Goal: Task Accomplishment & Management: Manage account settings

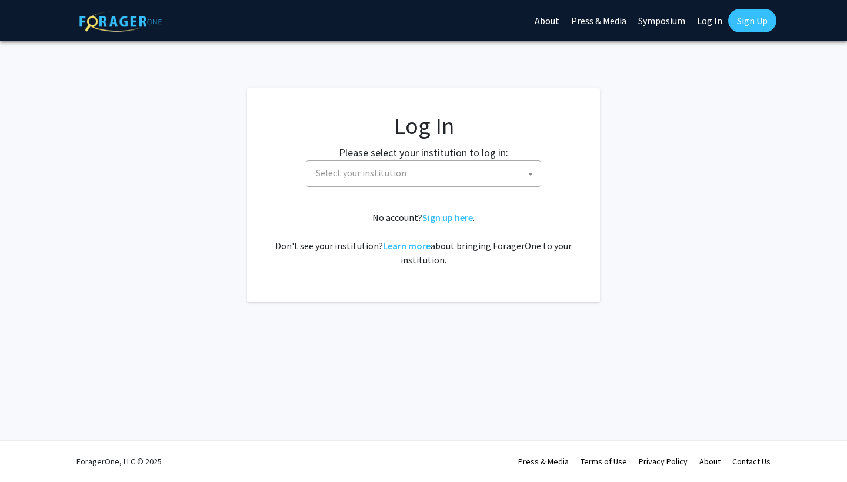
select select
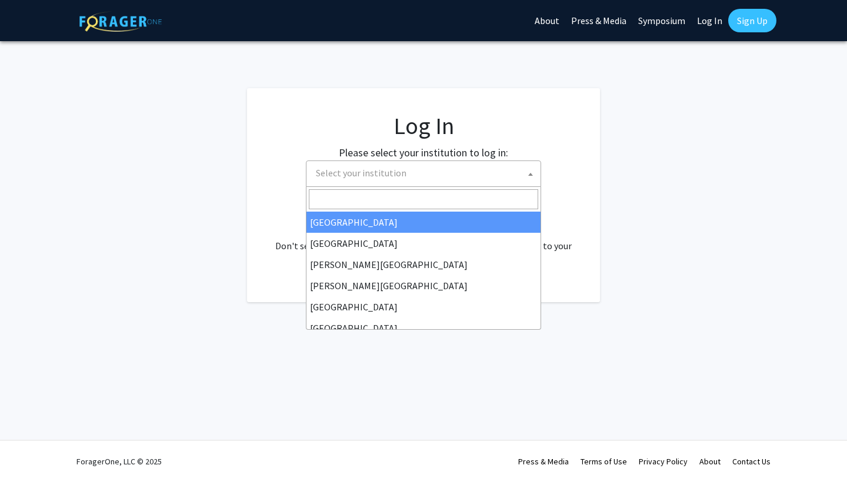
click at [428, 175] on span "Select your institution" at bounding box center [425, 173] width 229 height 24
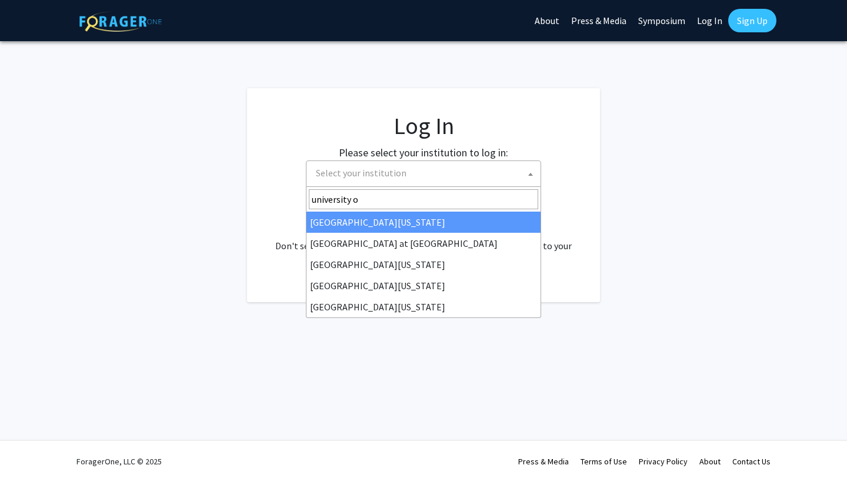
type input "university of"
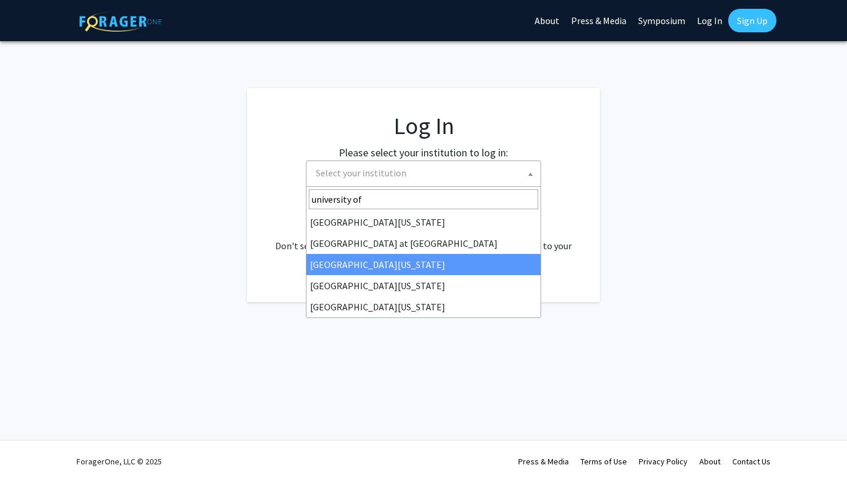
select select "13"
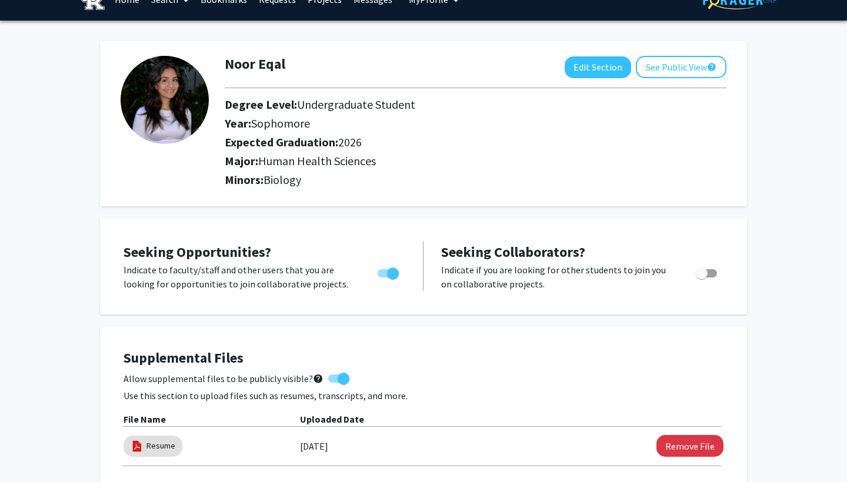
scroll to position [20, 0]
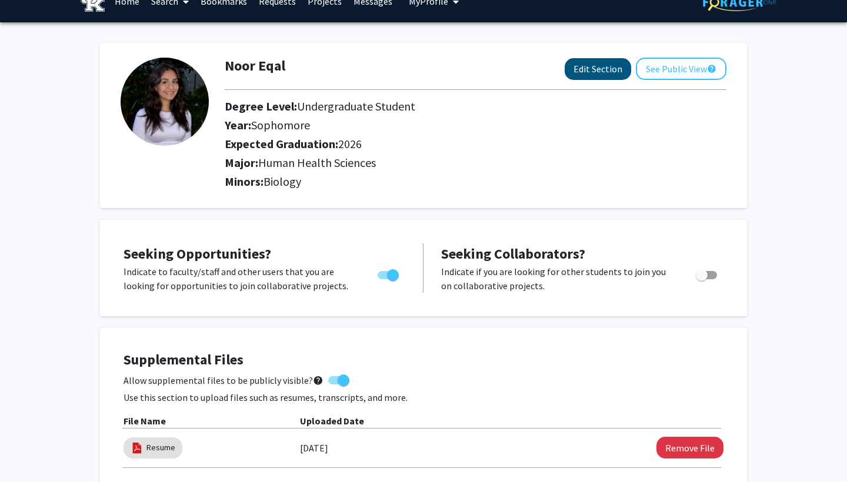
click at [591, 74] on button "Edit Section" at bounding box center [598, 69] width 66 height 22
select select "sophomore"
select select "2026"
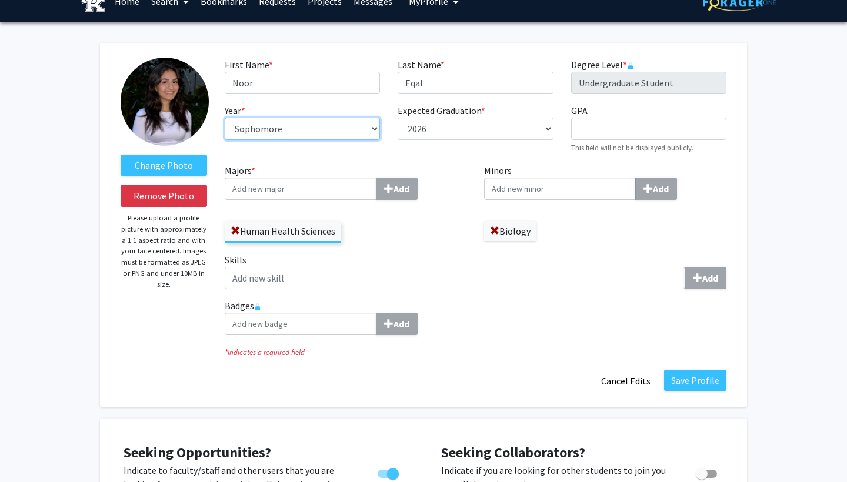
select select "senior"
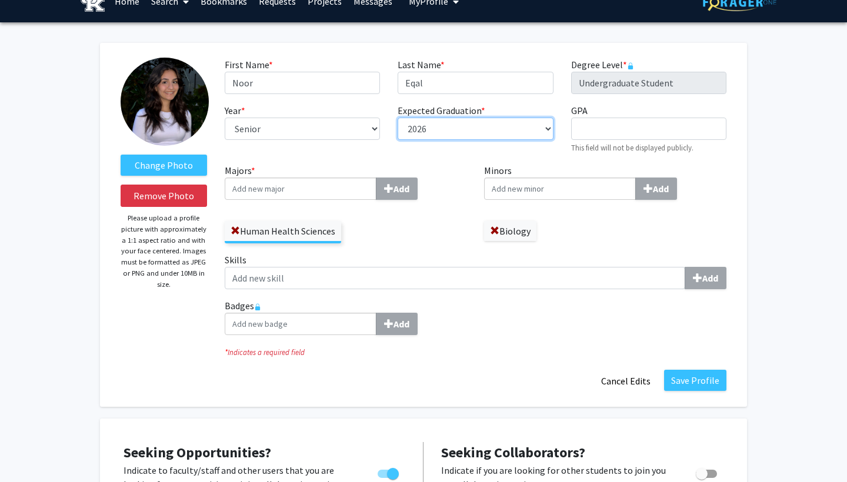
select select "2025"
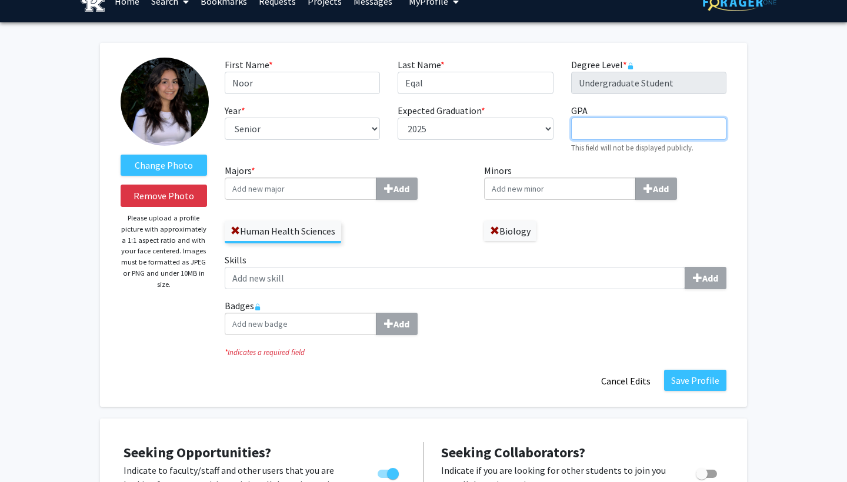
click at [627, 134] on input "GPA required" at bounding box center [648, 129] width 155 height 22
type input "3.97"
click at [523, 248] on div "Majors * Add Human Health Sciences Minors Add Biology Skills Add Badges Add" at bounding box center [475, 254] width 519 height 181
click at [490, 231] on span at bounding box center [494, 230] width 9 height 9
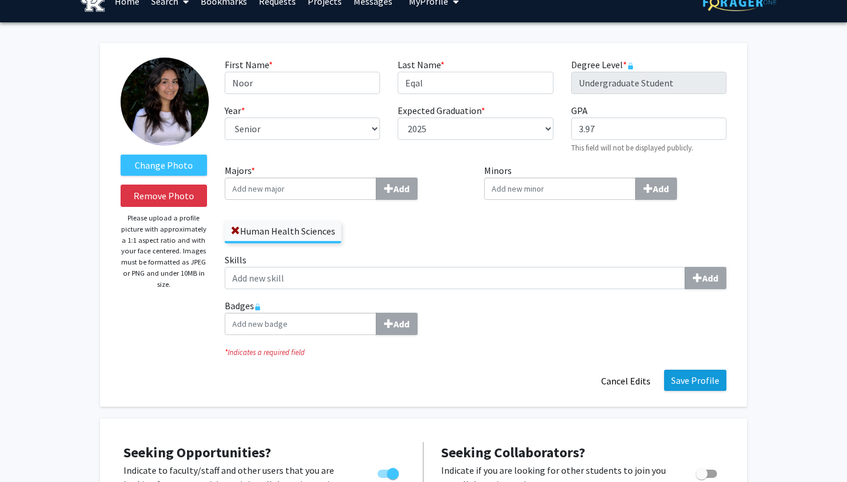
click at [706, 386] on button "Save Profile" at bounding box center [695, 380] width 62 height 21
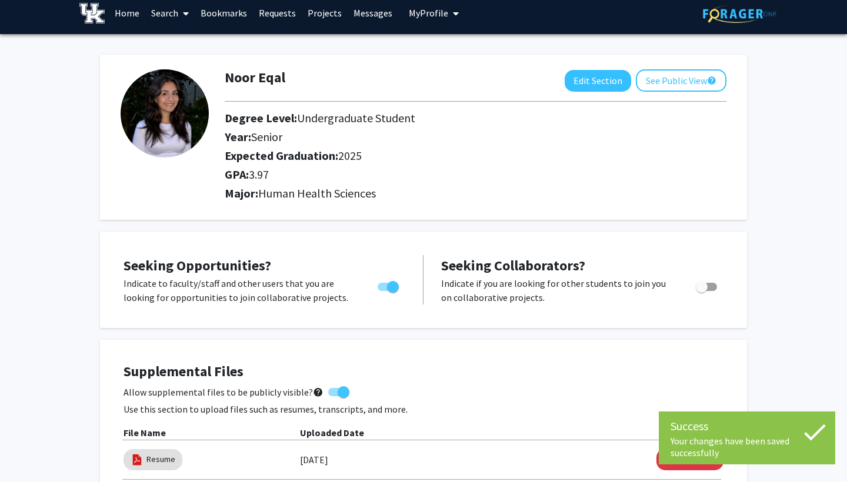
scroll to position [9, 0]
